Goal: Navigation & Orientation: Find specific page/section

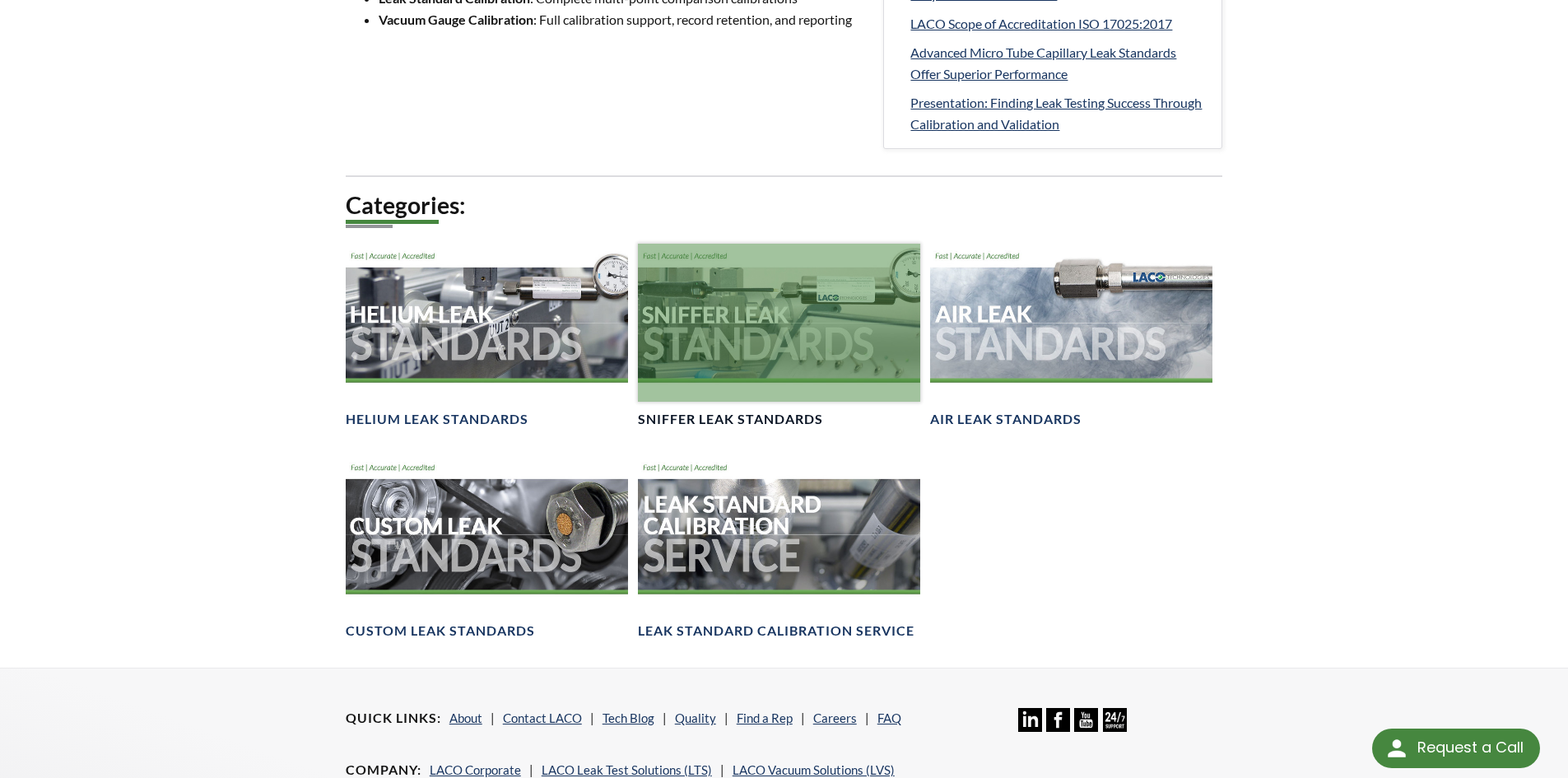
scroll to position [988, 0]
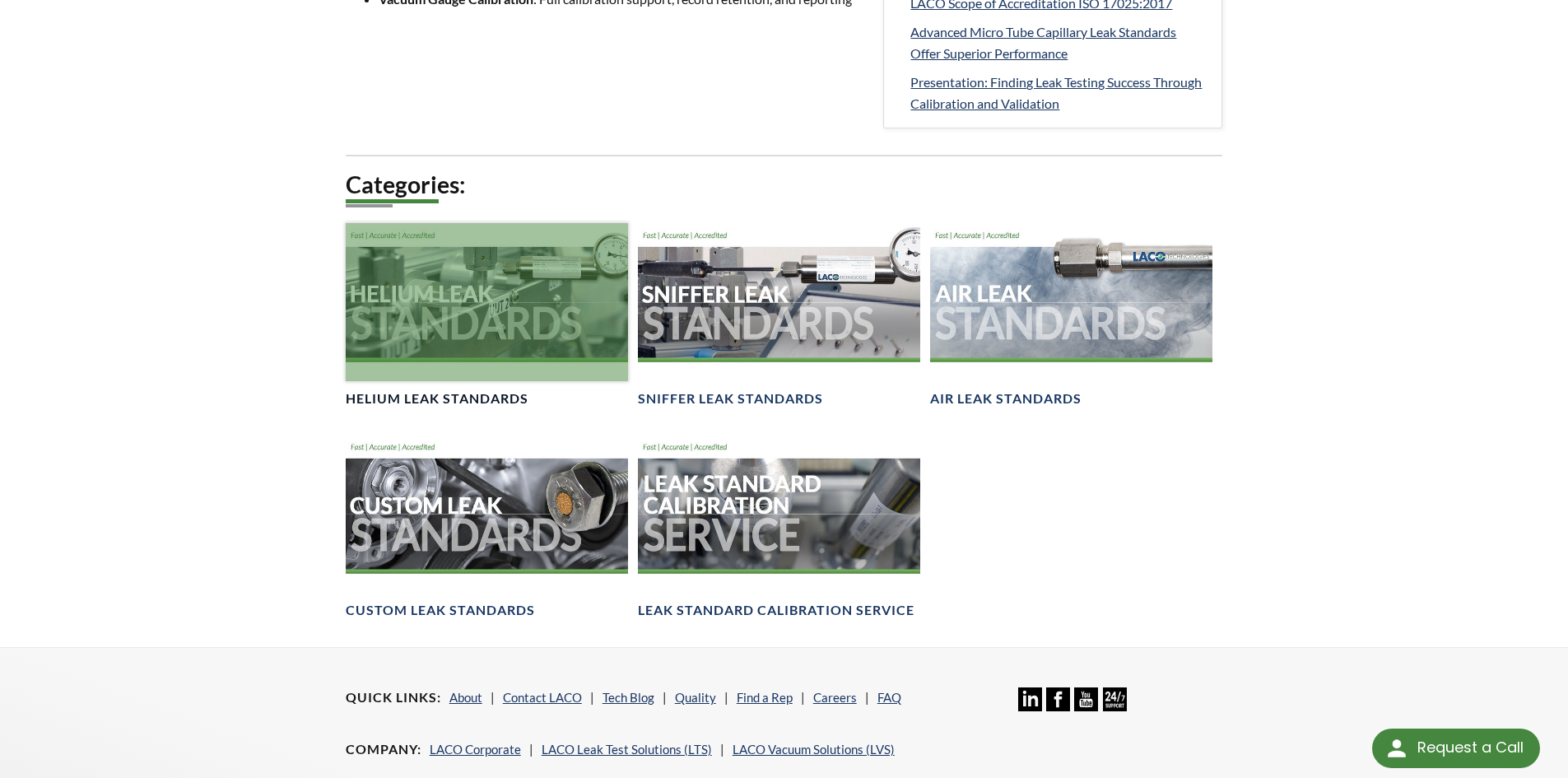
click at [457, 320] on div at bounding box center [486, 302] width 282 height 159
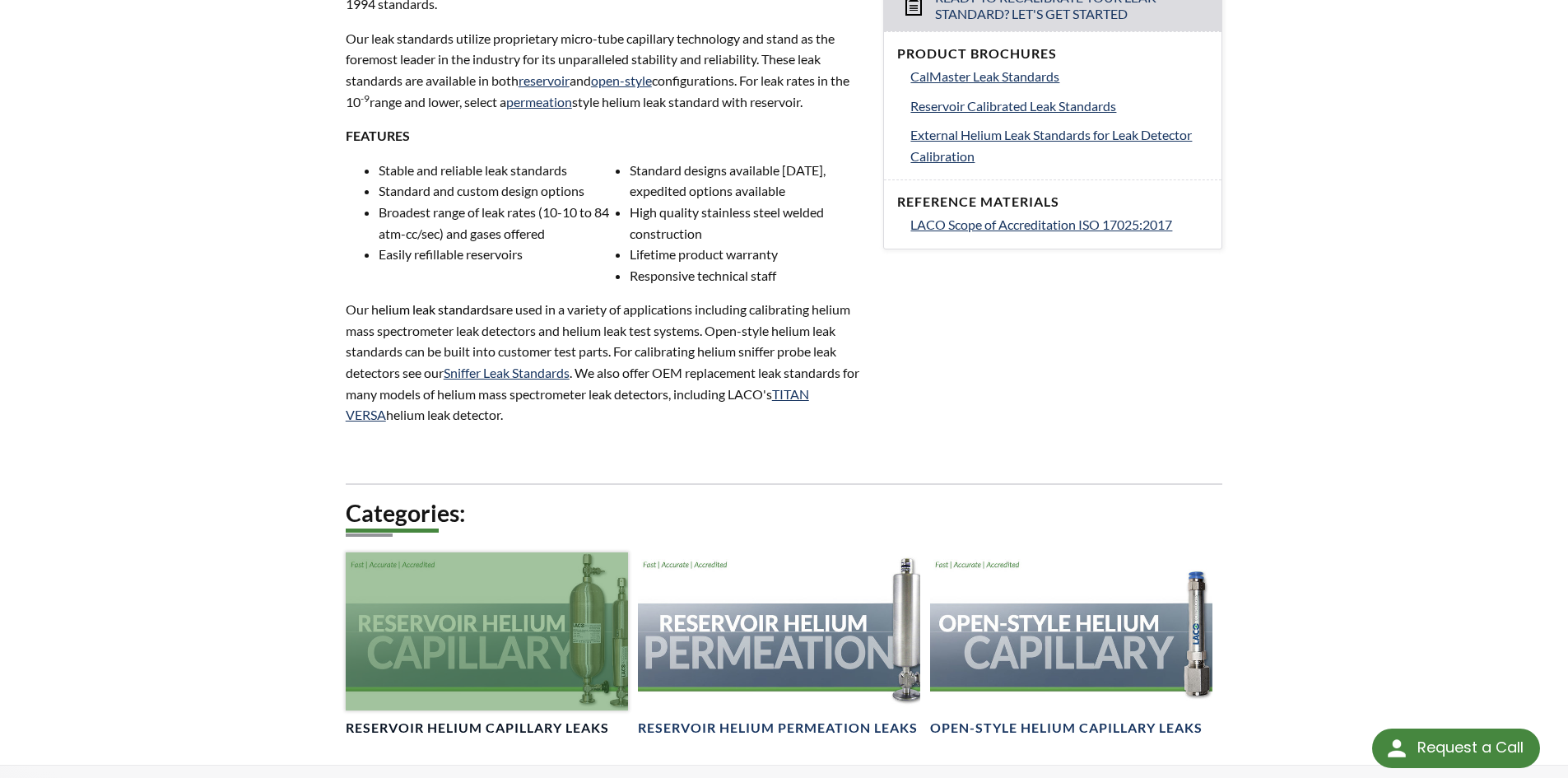
scroll to position [905, 0]
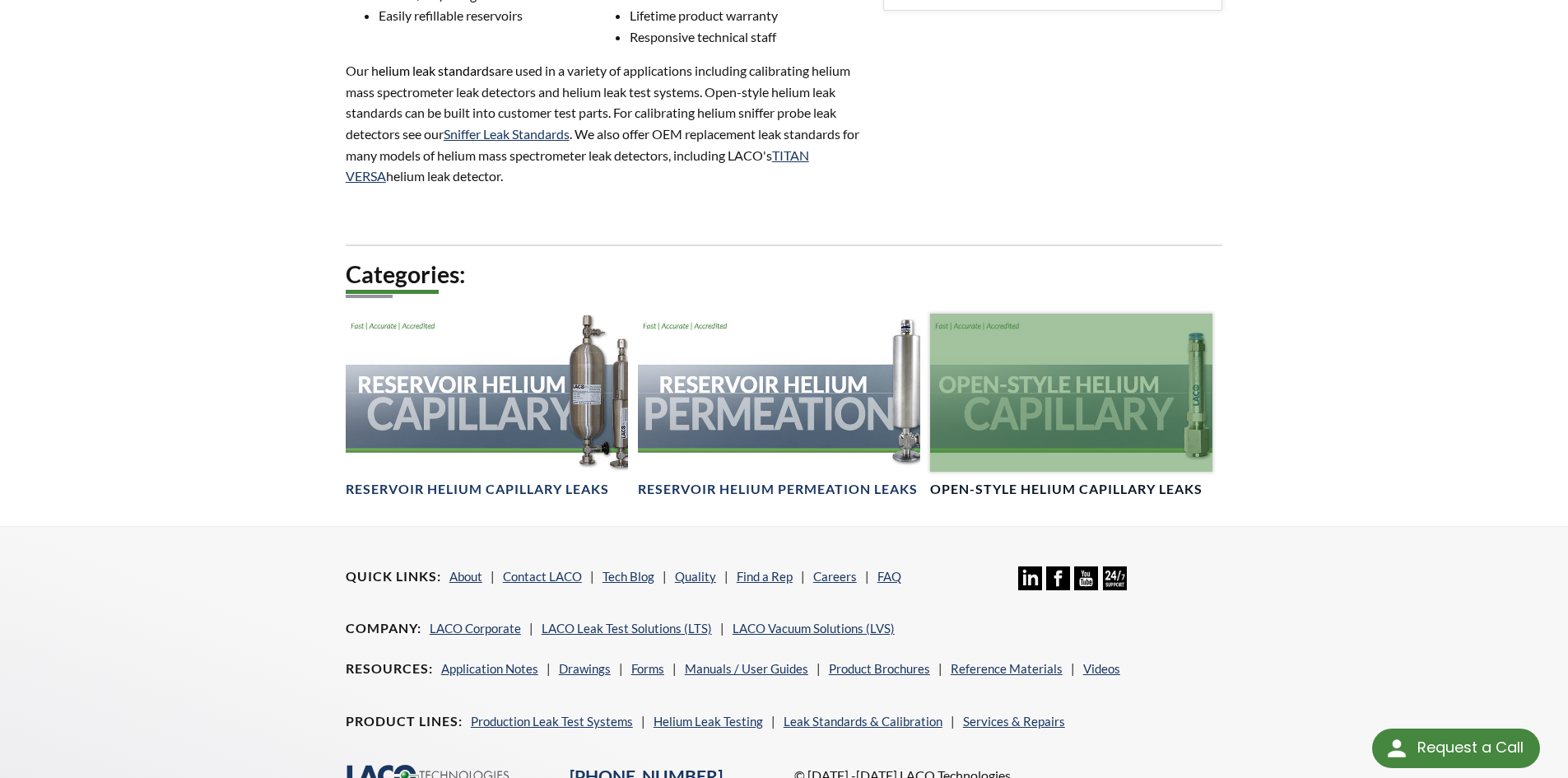
click at [1010, 390] on div at bounding box center [1071, 394] width 282 height 159
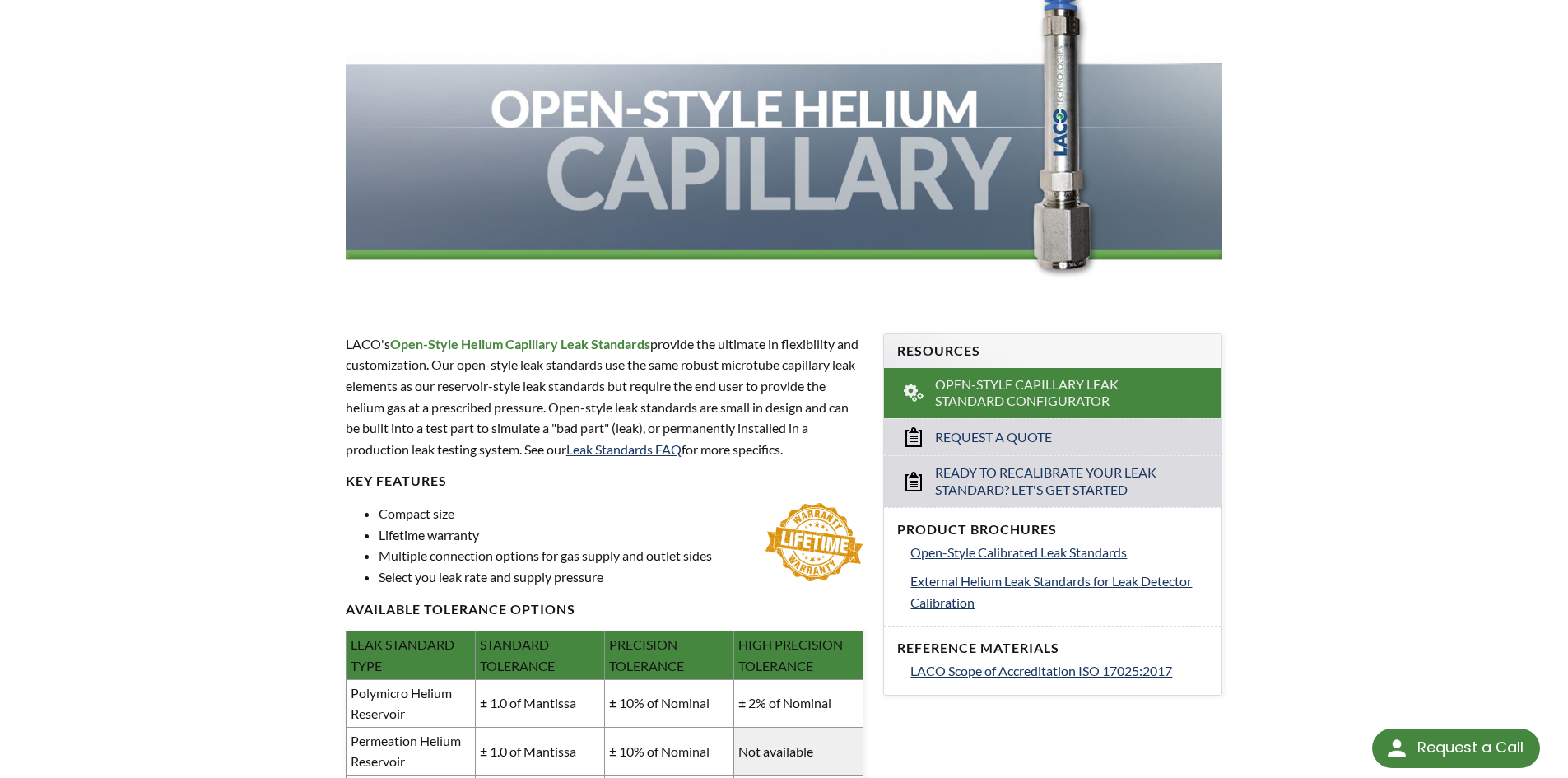
scroll to position [281, 0]
